Goal: Information Seeking & Learning: Learn about a topic

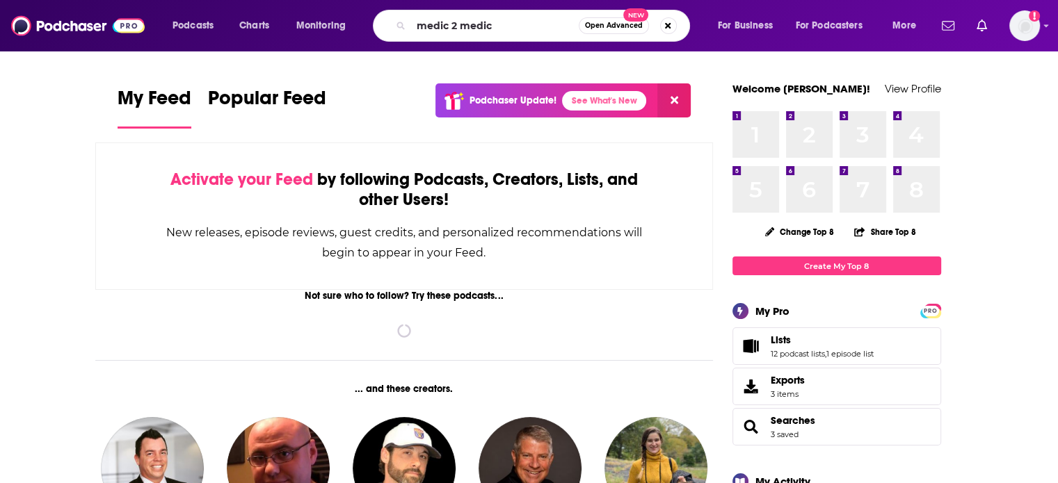
type input "medic 2 medic"
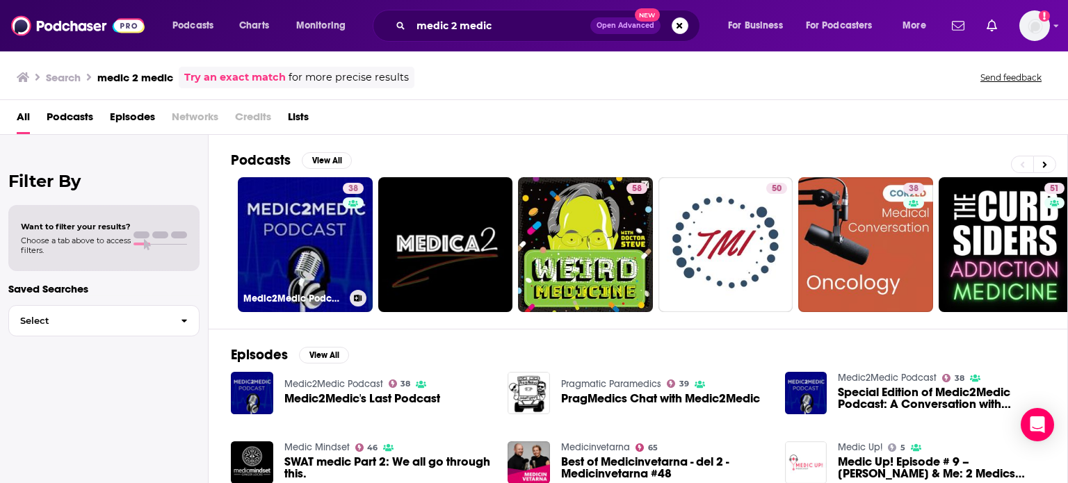
click at [307, 244] on link "38 Medic2Medic Podcast" at bounding box center [305, 244] width 135 height 135
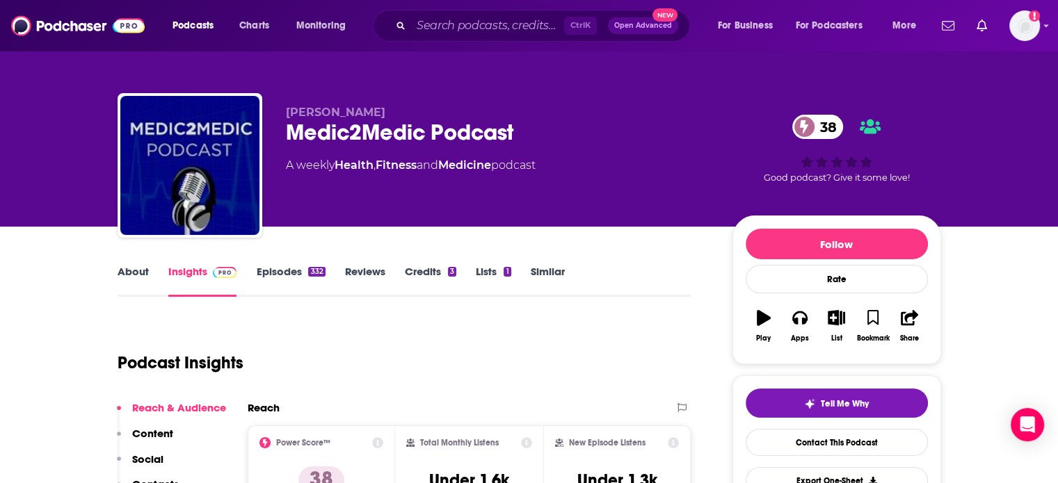
click at [132, 277] on link "About" at bounding box center [133, 281] width 31 height 32
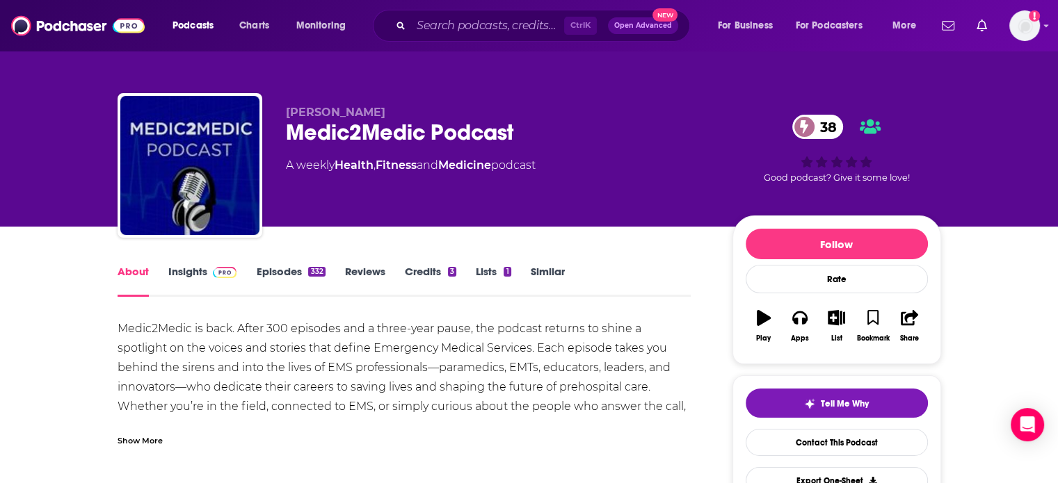
click at [168, 431] on div "Show More" at bounding box center [405, 436] width 574 height 24
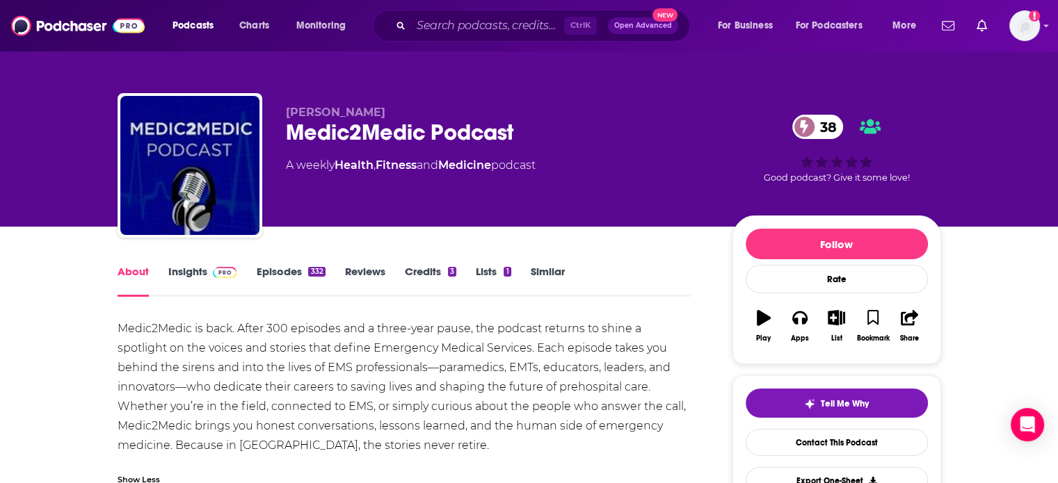
click at [200, 265] on link "Insights" at bounding box center [202, 281] width 69 height 32
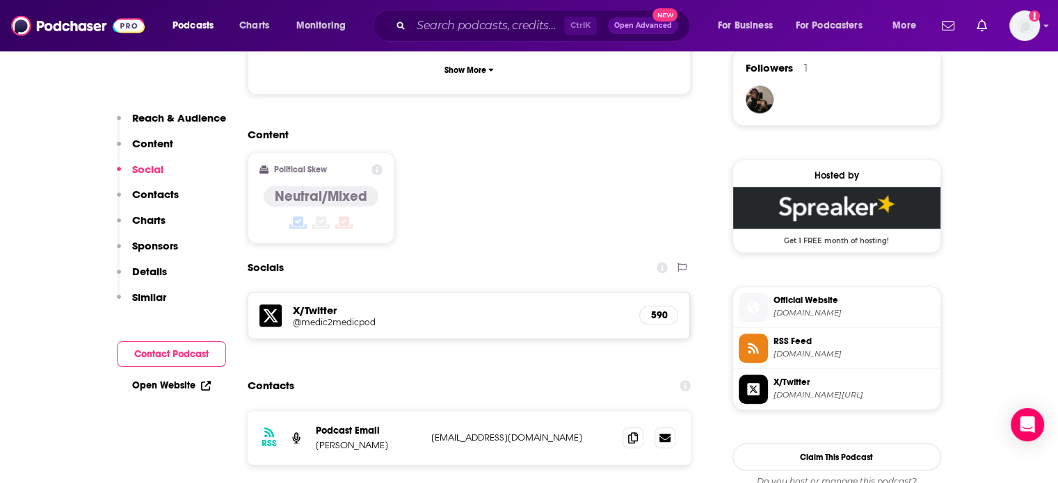
scroll to position [1039, 0]
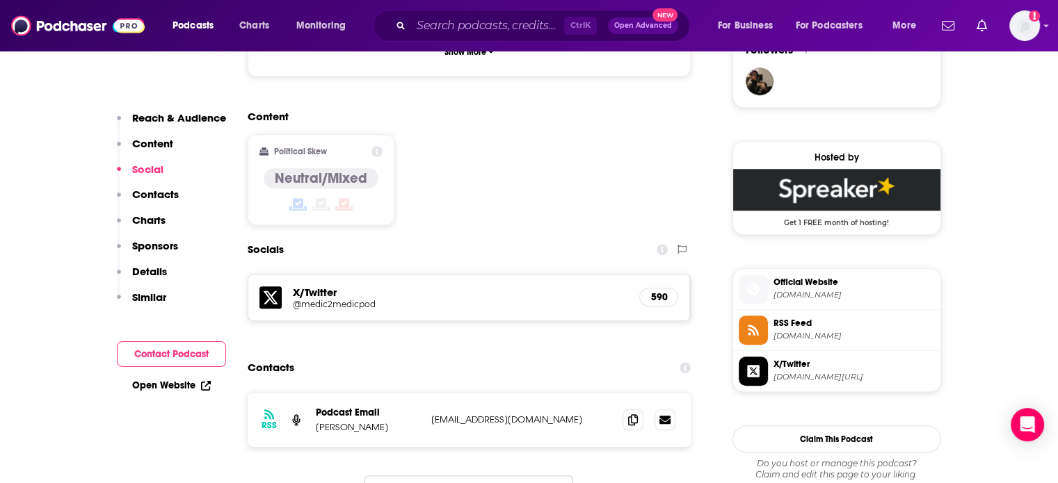
click at [201, 386] on icon at bounding box center [206, 386] width 10 height 10
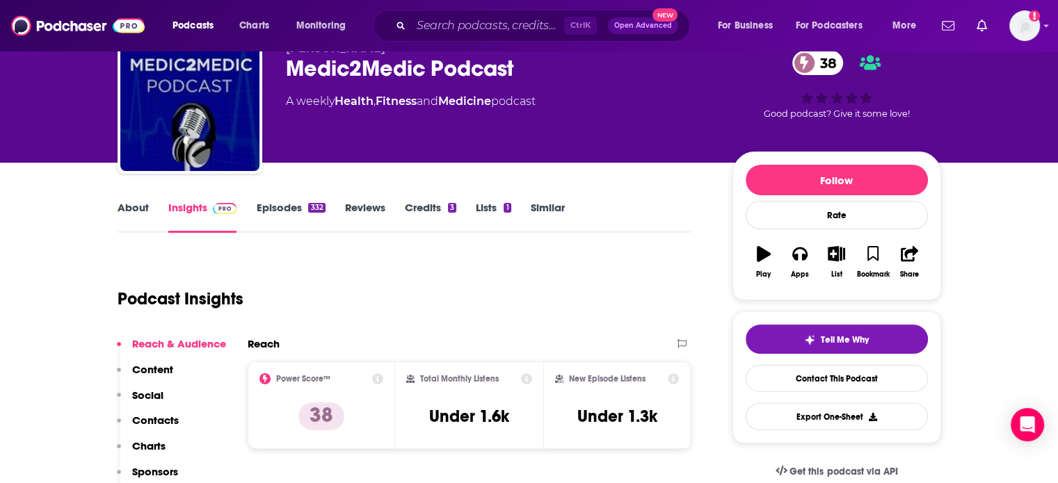
scroll to position [0, 0]
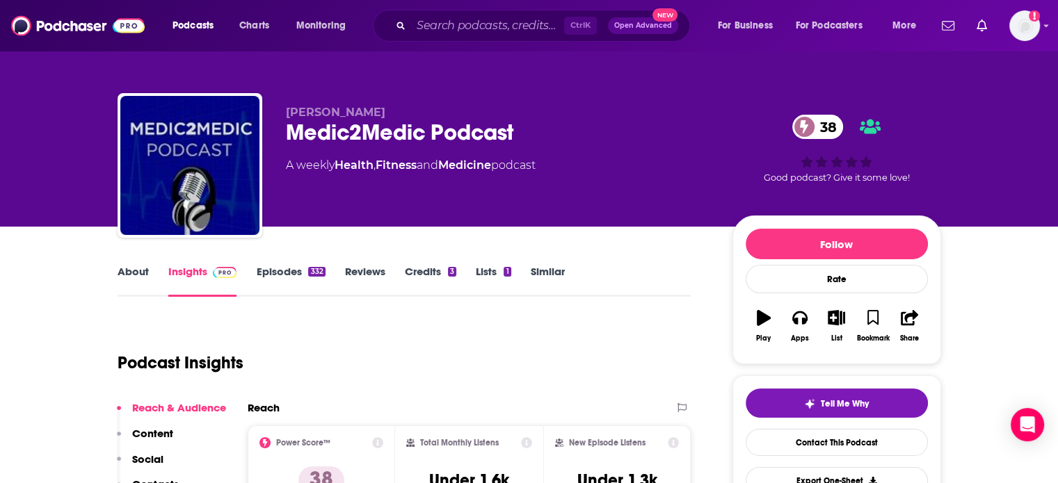
click at [144, 273] on link "About" at bounding box center [133, 281] width 31 height 32
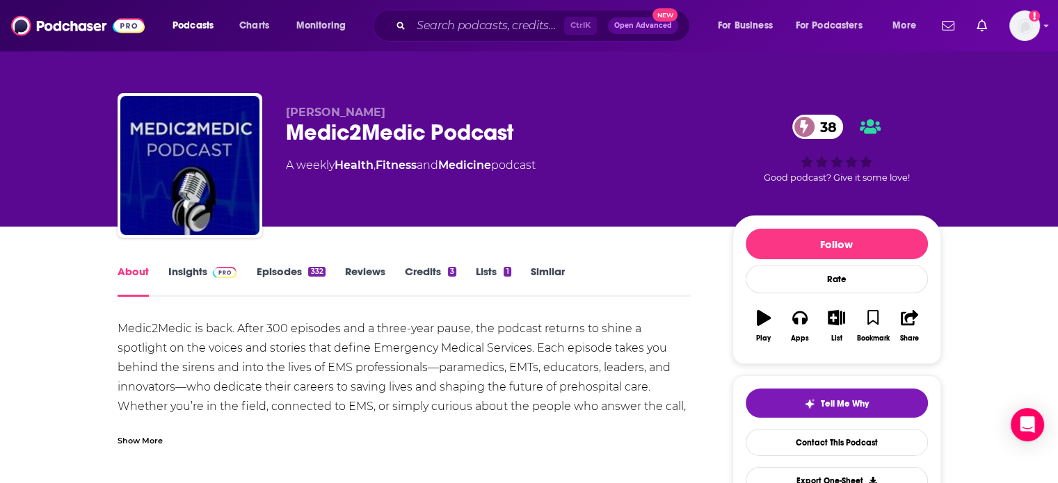
scroll to position [198, 0]
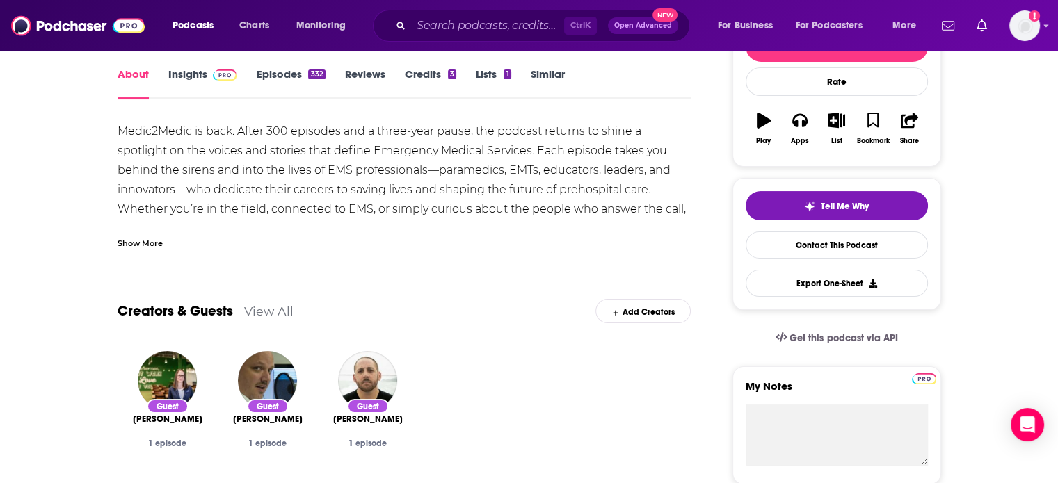
click at [145, 243] on div "Show More" at bounding box center [140, 242] width 45 height 13
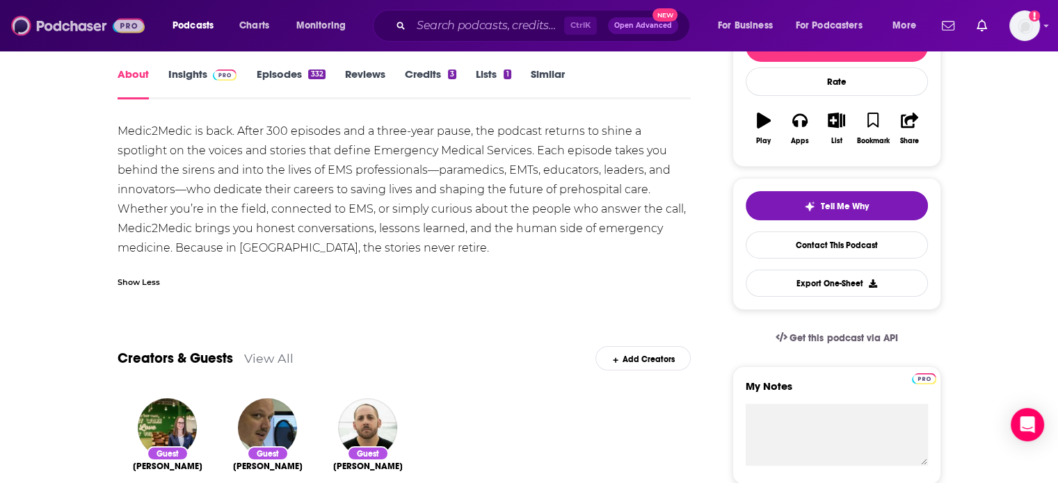
click at [120, 29] on img at bounding box center [78, 26] width 134 height 26
